Goal: Find specific page/section: Find specific page/section

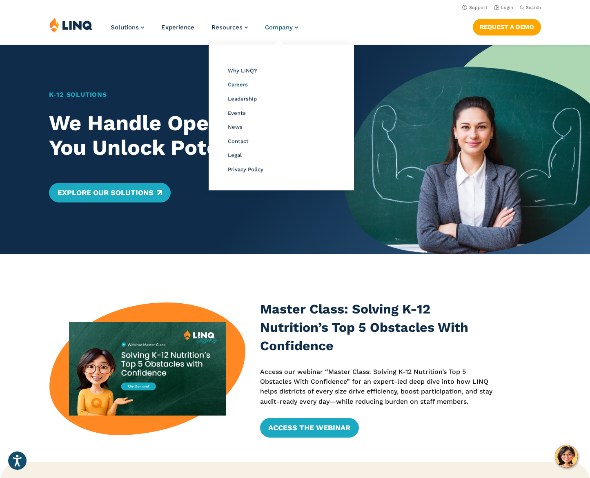
click at [242, 82] on span "Careers" at bounding box center [238, 84] width 20 height 6
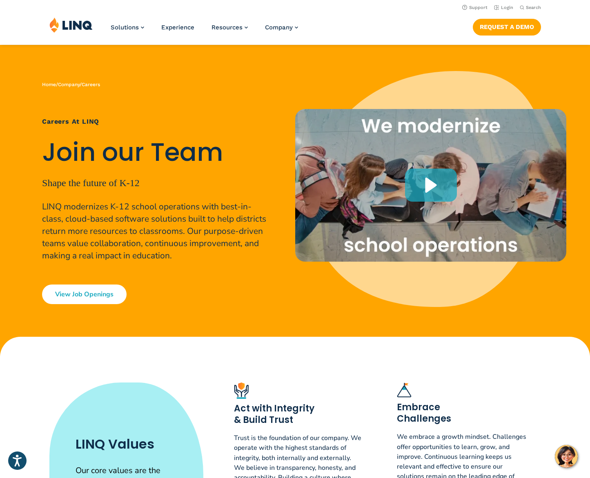
click at [100, 296] on link "View Job Openings" at bounding box center [84, 294] width 84 height 20
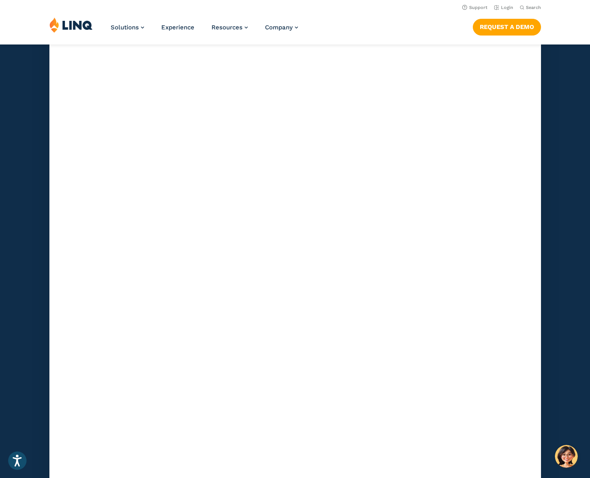
scroll to position [2352, 0]
